Goal: Navigation & Orientation: Understand site structure

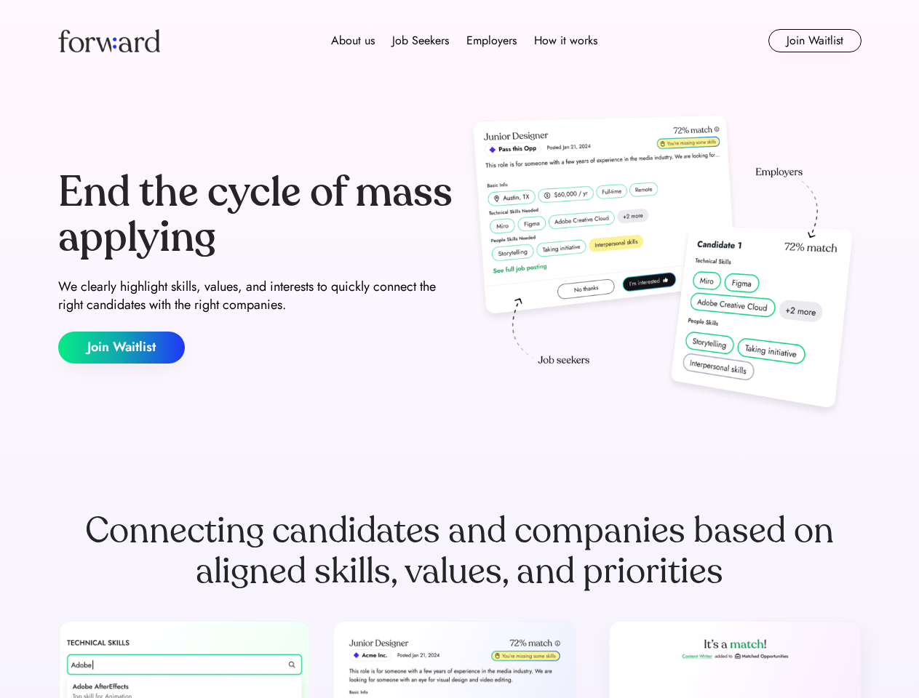
click at [459, 349] on div "End the cycle of mass applying We clearly highlight skills, values, and interes…" at bounding box center [459, 267] width 803 height 313
click at [460, 41] on div "About us Job Seekers Employers How it works" at bounding box center [463, 40] width 573 height 17
click at [109, 41] on img at bounding box center [109, 40] width 102 height 23
click at [464, 41] on div "About us Job Seekers Employers How it works" at bounding box center [463, 40] width 573 height 17
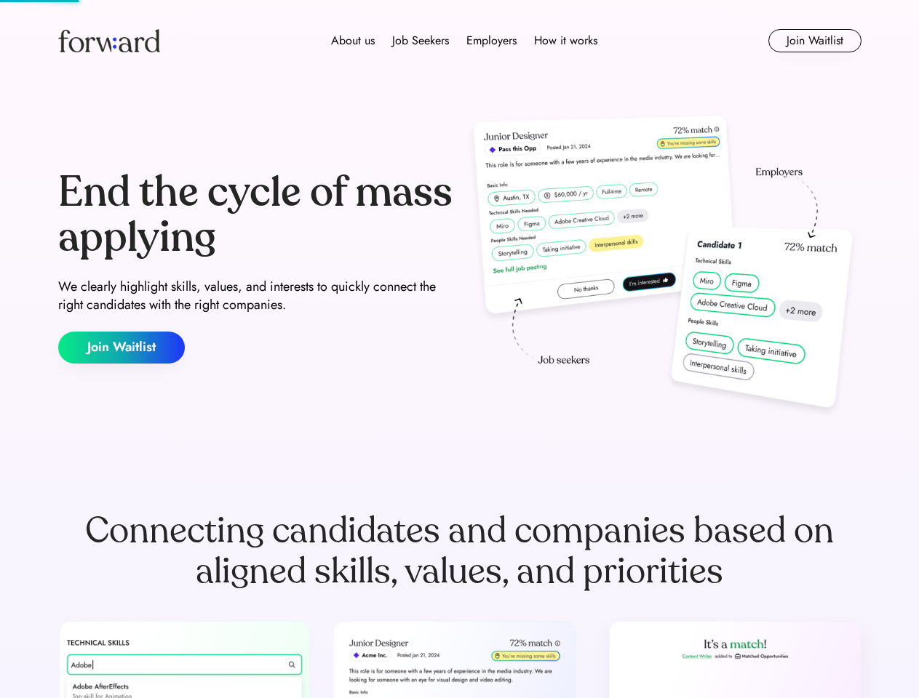
click at [353, 41] on div "About us" at bounding box center [353, 40] width 44 height 17
click at [420, 41] on div "Job Seekers" at bounding box center [420, 40] width 57 height 17
click at [491, 41] on div "Employers" at bounding box center [491, 40] width 50 height 17
click at [564, 41] on div "How it works" at bounding box center [565, 40] width 63 height 17
